Goal: Book appointment/travel/reservation

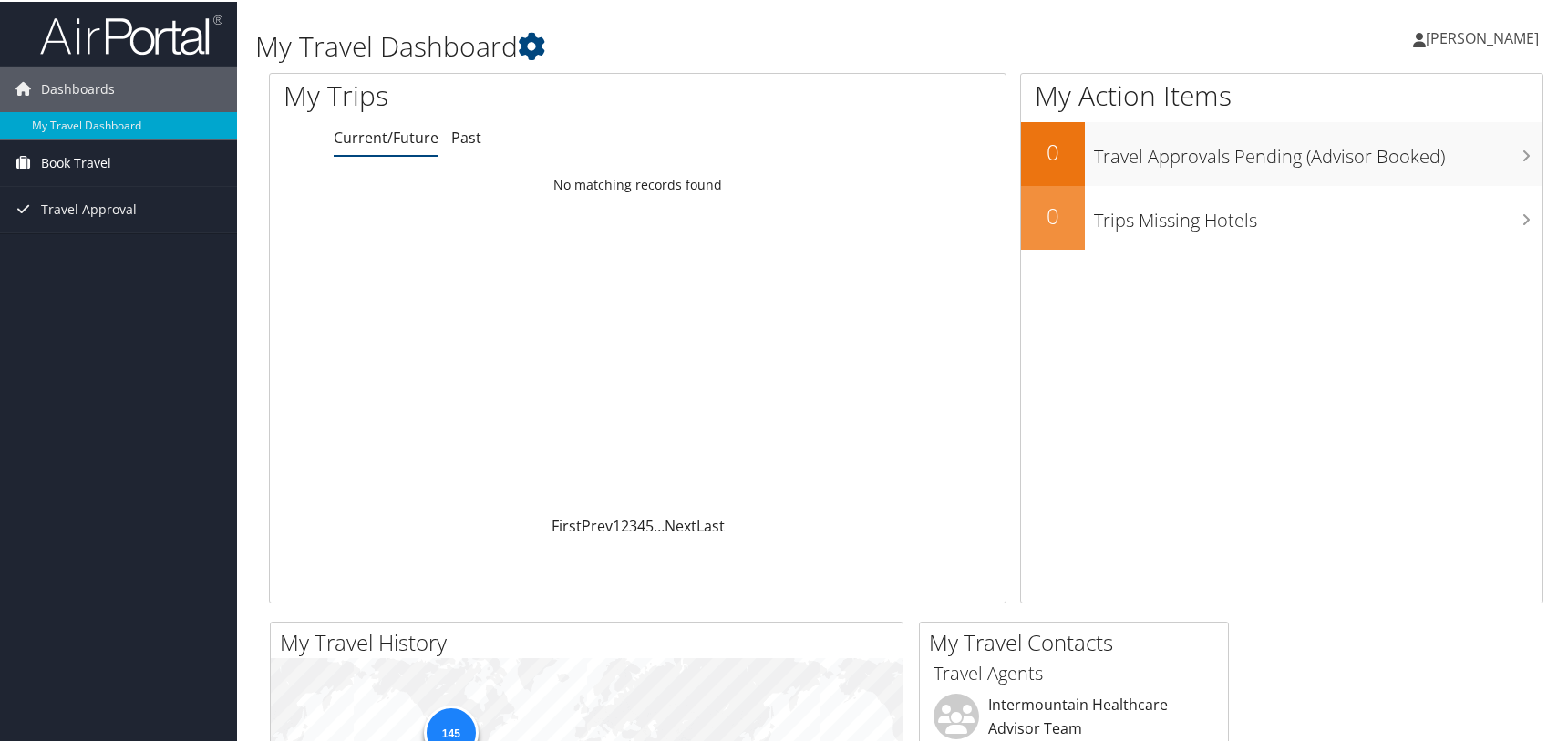
click at [116, 165] on link "Book Travel" at bounding box center [118, 162] width 237 height 46
click at [131, 230] on link "Book/Manage Online Trips" at bounding box center [118, 225] width 237 height 28
click at [98, 225] on link "Book/Manage Online Trips" at bounding box center [118, 225] width 237 height 28
click at [124, 217] on link "Book/Manage Online Trips" at bounding box center [118, 225] width 237 height 28
